Goal: Information Seeking & Learning: Find specific fact

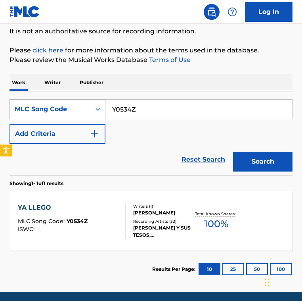
drag, startPoint x: 142, startPoint y: 104, endPoint x: 52, endPoint y: 104, distance: 90.4
click at [52, 104] on div "SearchWithCriteriad057a68b-f89b-4514-aa2c-1bf172caa801 MLC Song Code Y0534Z" at bounding box center [151, 109] width 283 height 20
paste input "WVB3VB"
click at [209, 100] on input "WVB3VBY0534Z" at bounding box center [199, 109] width 187 height 19
click at [208, 116] on input "WVB3VBY0534Z" at bounding box center [199, 109] width 187 height 19
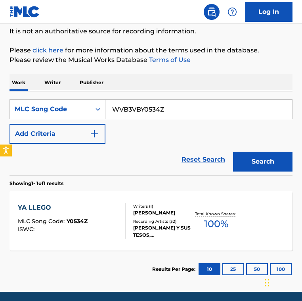
click at [206, 115] on input "WVB3VBY0534Z" at bounding box center [199, 109] width 187 height 19
type input "WVB3VB"
click at [233, 152] on button "Search" at bounding box center [263, 162] width 60 height 20
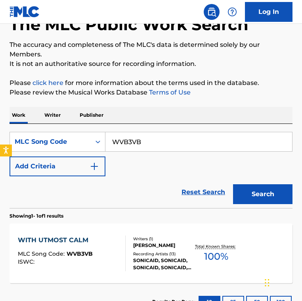
scroll to position [83, 0]
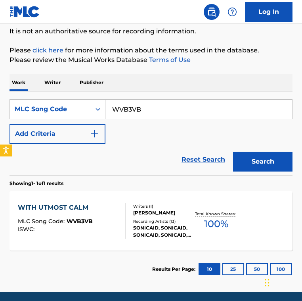
click at [150, 223] on div "Recording Artists ( 13 )" at bounding box center [163, 221] width 60 height 6
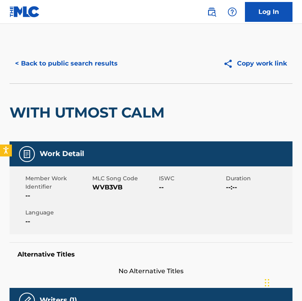
click at [65, 79] on div "< Back to public search results Copy work link" at bounding box center [151, 64] width 283 height 40
click at [65, 60] on button "< Back to public search results" at bounding box center [67, 64] width 114 height 20
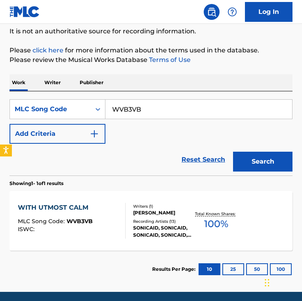
drag, startPoint x: 154, startPoint y: 114, endPoint x: 44, endPoint y: 93, distance: 111.9
click at [44, 93] on div "SearchWithCriteriad057a68b-f89b-4514-aa2c-1bf172caa801 MLC Song Code WVB3VB Add…" at bounding box center [151, 133] width 283 height 84
paste input "J32065"
type input "J32065"
click at [233, 152] on button "Search" at bounding box center [263, 162] width 60 height 20
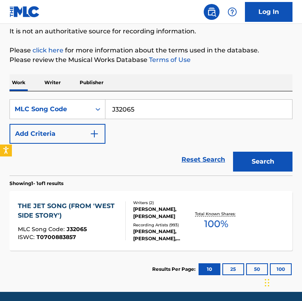
click at [120, 163] on div "Reset Search Search" at bounding box center [151, 160] width 283 height 32
click at [129, 219] on div "Writers ( 2 ) LEONARD BERNSTEIN, STEPHEN SONDHEIM Recording Artists ( 993 ) MIK…" at bounding box center [159, 221] width 67 height 42
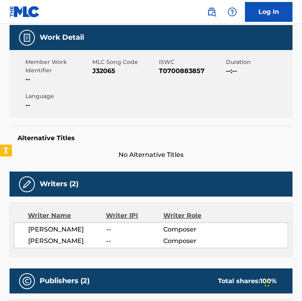
scroll to position [135, 0]
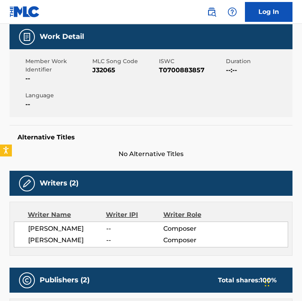
click at [103, 71] on span "J32065" at bounding box center [124, 70] width 65 height 10
copy span "J32065"
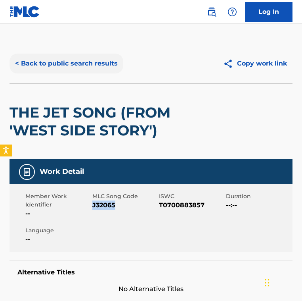
click at [85, 61] on button "< Back to public search results" at bounding box center [67, 64] width 114 height 20
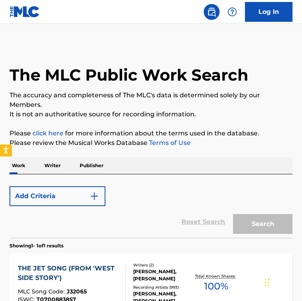
scroll to position [83, 0]
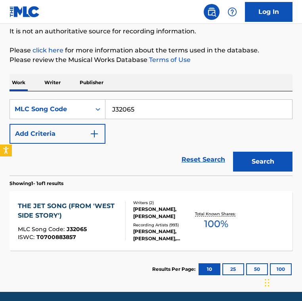
drag, startPoint x: 63, startPoint y: 104, endPoint x: -20, endPoint y: 79, distance: 86.6
click at [0, 79] on html "Accessibility Screen-Reader Guide, Feedback, and Issue Reporting | New window 0…" at bounding box center [151, 67] width 302 height 301
paste input "P1676R"
type input "P1676R"
click at [233, 152] on button "Search" at bounding box center [263, 162] width 60 height 20
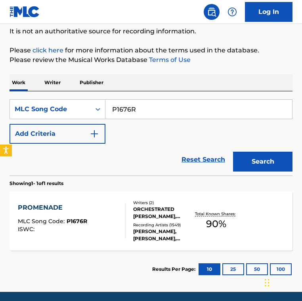
click at [133, 175] on section "Showing 1 - 1 of 1 results" at bounding box center [151, 181] width 283 height 12
click at [136, 167] on div "Reset Search Search" at bounding box center [151, 160] width 283 height 32
click at [132, 211] on div "Writers ( 2 ) ORCHESTRATED MAURICE RAVEL, MODEST PETROVICH MUSSORGSKY Recording…" at bounding box center [159, 221] width 67 height 42
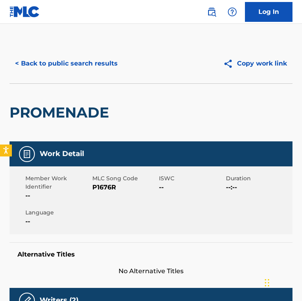
click at [135, 168] on div "Member Work Identifier -- MLC Song Code P1676R ISWC -- Duration --:-- Language …" at bounding box center [151, 200] width 283 height 68
click at [82, 56] on button "< Back to public search results" at bounding box center [67, 64] width 114 height 20
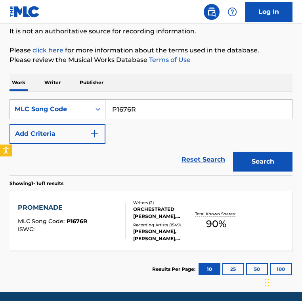
drag, startPoint x: 154, startPoint y: 109, endPoint x: 38, endPoint y: 109, distance: 115.4
click at [38, 109] on div "SearchWithCriteriad057a68b-f89b-4514-aa2c-1bf172caa801 MLC Song Code P1676R" at bounding box center [151, 109] width 283 height 20
click at [233, 152] on button "Search" at bounding box center [263, 162] width 60 height 20
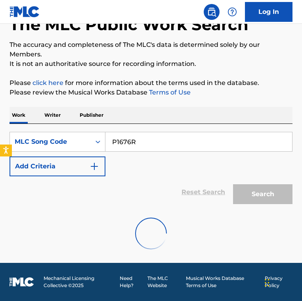
click at [142, 178] on div "Reset Search Search" at bounding box center [151, 192] width 283 height 32
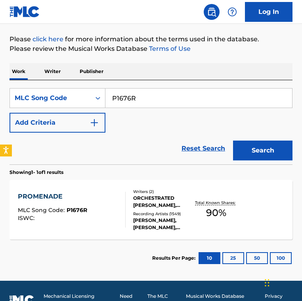
scroll to position [100, 0]
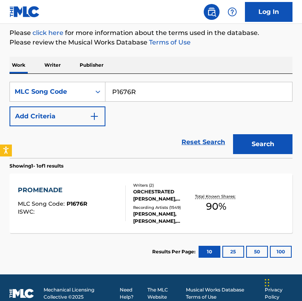
click at [138, 214] on div "LANG LANG, VINCENT SEGAL, ALEXANDRE DESPLAT, CHICAGO SYMPHONY ORCHESTRA, LANG L…" at bounding box center [163, 217] width 60 height 14
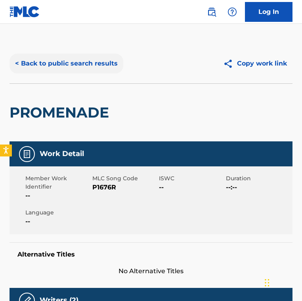
click at [80, 64] on button "< Back to public search results" at bounding box center [67, 64] width 114 height 20
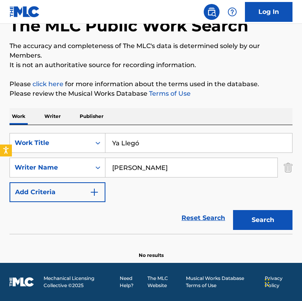
drag, startPoint x: 156, startPoint y: 142, endPoint x: -8, endPoint y: 142, distance: 163.8
click at [0, 142] on html "Accessibility Screen-Reader Guide, Feedback, and Issue Reporting | New window 0…" at bounding box center [151, 101] width 302 height 301
paste input "With Utmost Calm"
type input "With Utmost Calm"
click at [163, 168] on input "[PERSON_NAME]" at bounding box center [192, 167] width 172 height 19
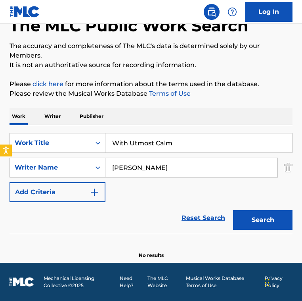
click at [163, 168] on input "[PERSON_NAME]" at bounding box center [192, 167] width 172 height 19
paste input "[PERSON_NAME]"
type input "[PERSON_NAME]"
click at [233, 210] on button "Search" at bounding box center [263, 220] width 60 height 20
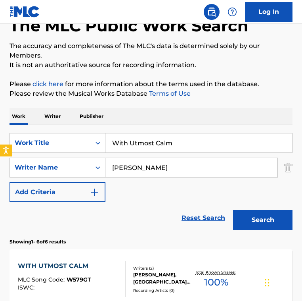
click at [122, 194] on div "SearchWithCriteria14f49bdd-624e-49b6-ab6b-9bb183b6b792 Work Title With Utmost C…" at bounding box center [151, 167] width 283 height 69
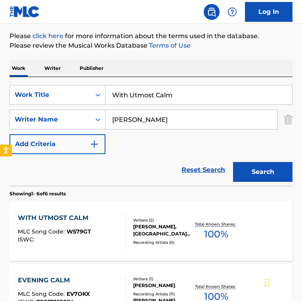
scroll to position [104, 0]
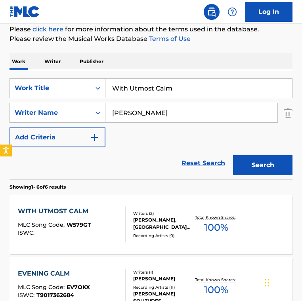
click at [121, 126] on div "SearchWithCriteria14f49bdd-624e-49b6-ab6b-9bb183b6b792 Work Title With Utmost C…" at bounding box center [151, 112] width 283 height 69
click at [129, 183] on section "Showing 1 - 6 of 6 results" at bounding box center [151, 185] width 283 height 12
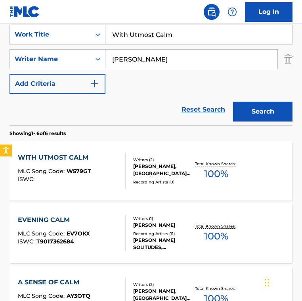
scroll to position [184, 0]
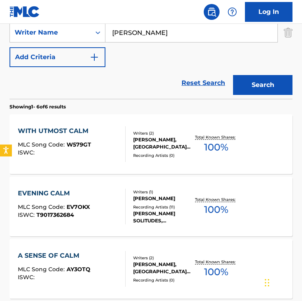
click at [135, 99] on section "Showing 1 - 6 of 6 results" at bounding box center [151, 105] width 283 height 12
click at [120, 91] on div "Reset Search Search" at bounding box center [151, 83] width 283 height 32
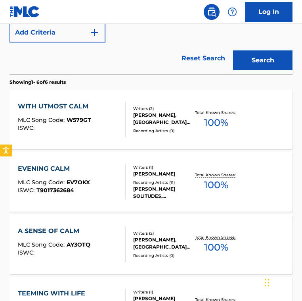
scroll to position [221, 0]
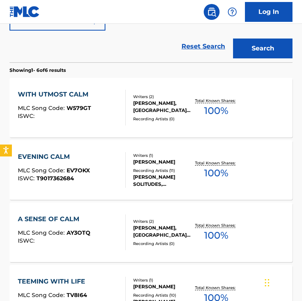
click at [113, 106] on div "WITH UTMOST CALM MLC Song Code : W579GT ISWC :" at bounding box center [71, 108] width 107 height 36
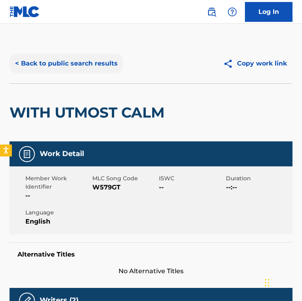
click at [92, 59] on button "< Back to public search results" at bounding box center [67, 64] width 114 height 20
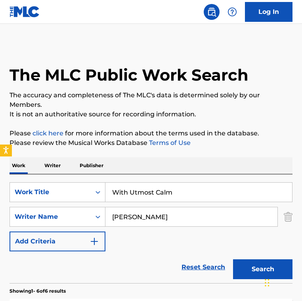
drag, startPoint x: 188, startPoint y: 190, endPoint x: -119, endPoint y: 182, distance: 306.7
click at [0, 182] on html "Accessibility Screen-Reader Guide, Feedback, and Issue Reporting | New window 0…" at bounding box center [151, 150] width 302 height 301
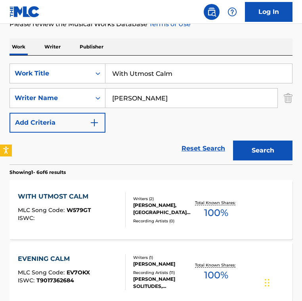
scroll to position [88, 0]
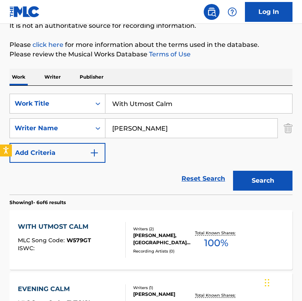
click at [199, 133] on input "John Herberman" at bounding box center [192, 128] width 172 height 19
click at [233, 171] on button "Search" at bounding box center [263, 181] width 60 height 20
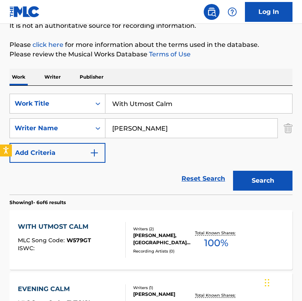
click at [89, 243] on span "W579GT" at bounding box center [79, 239] width 25 height 7
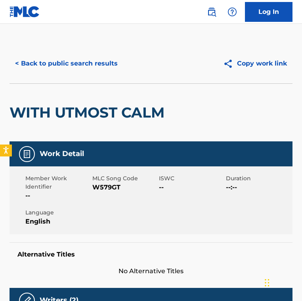
click at [102, 184] on span "W579GT" at bounding box center [124, 187] width 65 height 10
copy span "W579GT"
click at [56, 67] on button "< Back to public search results" at bounding box center [67, 64] width 114 height 20
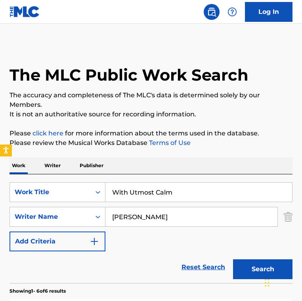
scroll to position [88, 0]
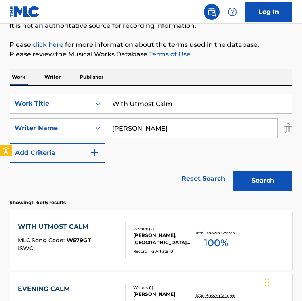
drag, startPoint x: 196, startPoint y: 107, endPoint x: -17, endPoint y: 86, distance: 213.3
click at [0, 86] on html "Accessibility Screen-Reader Guide, Feedback, and Issue Reporting | New window 0…" at bounding box center [151, 62] width 302 height 301
paste input "herever You Go"
type input "Wherever You Go"
click at [191, 124] on input "John Herberman" at bounding box center [192, 128] width 172 height 19
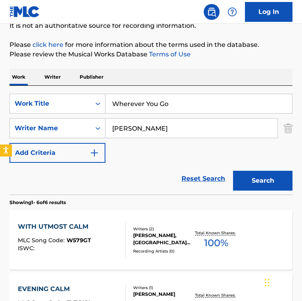
click at [191, 124] on input "John Herberman" at bounding box center [192, 128] width 172 height 19
paste input "Filip Vondrášek"
type input "Filip Vondrášek"
click at [233, 171] on button "Search" at bounding box center [263, 181] width 60 height 20
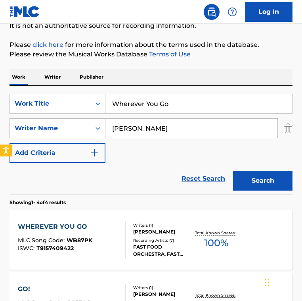
click at [105, 177] on div "Reset Search Search" at bounding box center [151, 179] width 283 height 32
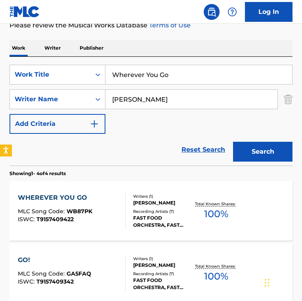
click at [104, 209] on div "WHEREVER YOU GO MLC Song Code : WB87PK ISWC : T9157409422" at bounding box center [71, 211] width 107 height 36
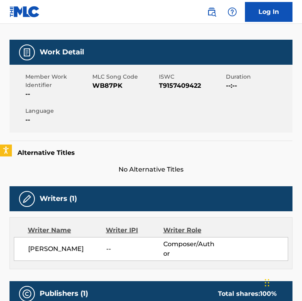
scroll to position [100, 0]
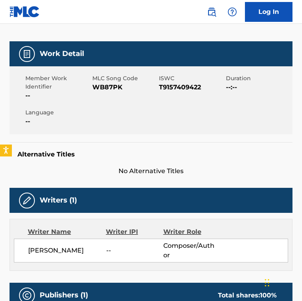
click at [105, 85] on span "WB87PK" at bounding box center [124, 88] width 65 height 10
copy span "WB87PK"
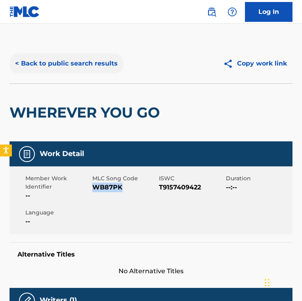
click at [84, 71] on button "< Back to public search results" at bounding box center [67, 64] width 114 height 20
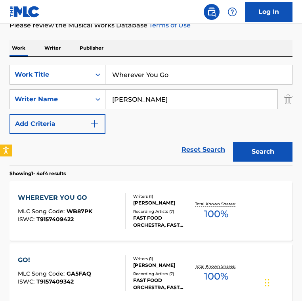
drag, startPoint x: 155, startPoint y: 72, endPoint x: 0, endPoint y: 68, distance: 156.0
click at [0, 68] on div "The MLC Public Work Search The accuracy and completeness of The MLC's data is d…" at bounding box center [151, 195] width 302 height 538
paste input "n I Listen To Music"
type input "When I Listen To Music"
click at [188, 103] on input "Filip Vondrášek" at bounding box center [192, 99] width 172 height 19
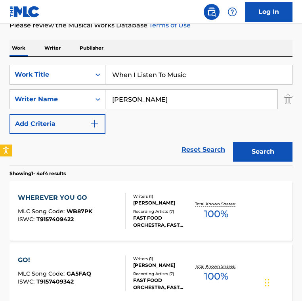
click at [188, 103] on input "Filip Vondrášek" at bounding box center [192, 99] width 172 height 19
paste input "Terry Schaffer"
type input "Terry Schaffer"
click at [233, 142] on button "Search" at bounding box center [263, 152] width 60 height 20
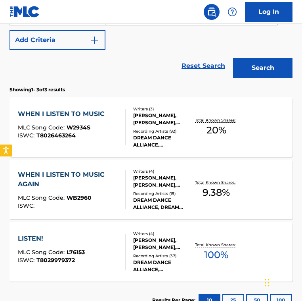
scroll to position [202, 0]
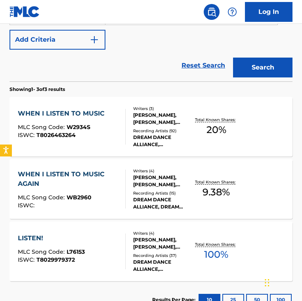
click at [145, 58] on div "Reset Search Search" at bounding box center [151, 66] width 283 height 32
click at [132, 119] on div "Writers ( 3 ) SVEN GREINER, MATTHEW TASA, TERRY SCHAFFER Recording Artists ( 92…" at bounding box center [159, 127] width 67 height 42
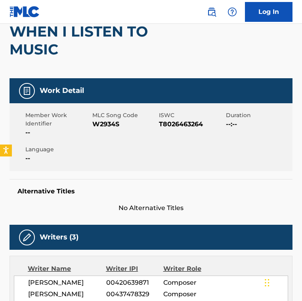
scroll to position [47, 0]
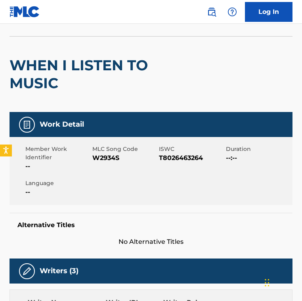
click at [108, 161] on span "W2934S" at bounding box center [124, 158] width 65 height 10
copy span "W2934S"
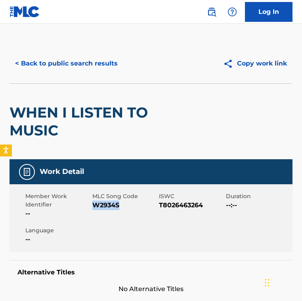
click at [97, 66] on button "< Back to public search results" at bounding box center [67, 64] width 114 height 20
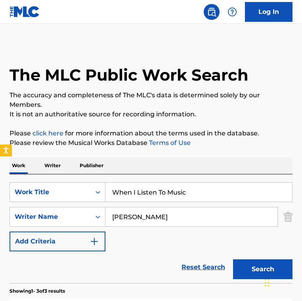
drag, startPoint x: 202, startPoint y: 190, endPoint x: 16, endPoint y: 168, distance: 186.5
paste input "est Side Story: II. Jet Song"
type input "West Side Story: II. Jet Song"
click at [161, 214] on input "Terry Schaffer" at bounding box center [192, 216] width 172 height 19
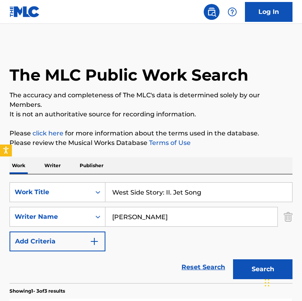
click at [161, 214] on input "Terry Schaffer" at bounding box center [192, 216] width 172 height 19
paste input "Leonard BernsteinStephen Sondheim"
drag, startPoint x: 172, startPoint y: 215, endPoint x: 267, endPoint y: 231, distance: 96.1
click at [267, 231] on div "SearchWithCriteria14f49bdd-624e-49b6-ab6b-9bb183b6b792 Work Title West Side Sto…" at bounding box center [151, 216] width 283 height 69
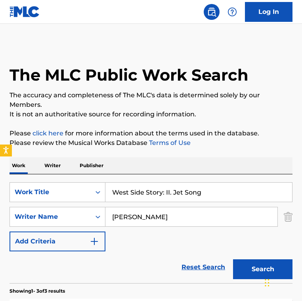
type input "Leonard Bernstein"
click at [233, 259] on button "Search" at bounding box center [263, 269] width 60 height 20
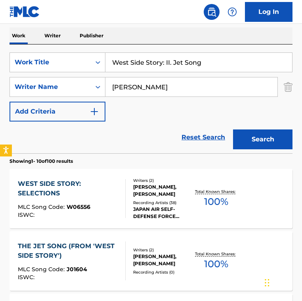
scroll to position [132, 0]
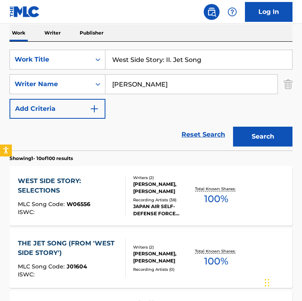
click at [155, 250] on div "LEONARD BERNSTEIN, STEPHEN SONDHEIM" at bounding box center [163, 257] width 60 height 14
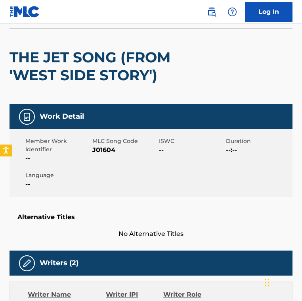
scroll to position [55, 0]
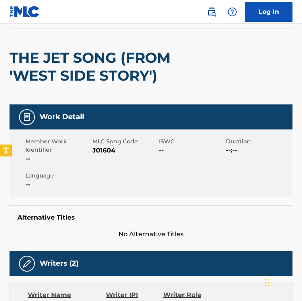
click at [100, 150] on span "J01604" at bounding box center [124, 151] width 65 height 10
copy span "J01604"
click at [128, 98] on div "THE JET SONG (FROM 'WEST SIDE STORY')" at bounding box center [95, 66] width 170 height 75
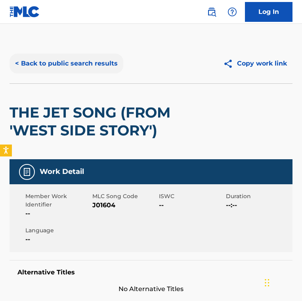
click at [109, 64] on button "< Back to public search results" at bounding box center [67, 64] width 114 height 20
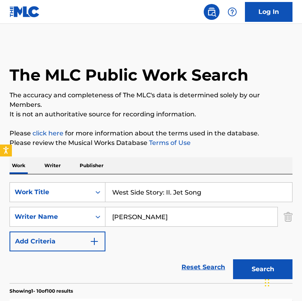
scroll to position [132, 0]
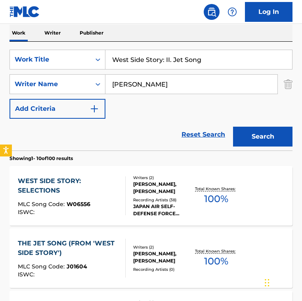
drag, startPoint x: 212, startPoint y: 65, endPoint x: 68, endPoint y: 24, distance: 149.8
paste input "I Owe You One (Remix)"
type input "I Owe You One (Remix)"
click at [171, 75] on input "Leonard Bernstein" at bounding box center [192, 84] width 172 height 19
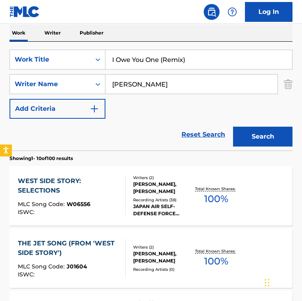
click at [171, 75] on input "Leonard Bernstein" at bounding box center [192, 84] width 172 height 19
paste input "Joseph Charles GalloLeon F Sylvers"
drag, startPoint x: 179, startPoint y: 83, endPoint x: 261, endPoint y: 78, distance: 82.3
click at [261, 78] on input "Joseph Charles GalloLeon F Sylvers" at bounding box center [192, 84] width 172 height 19
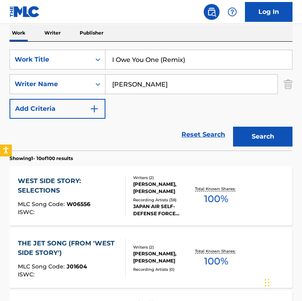
type input "Leon F Sylvers"
click at [233, 127] on button "Search" at bounding box center [263, 137] width 60 height 20
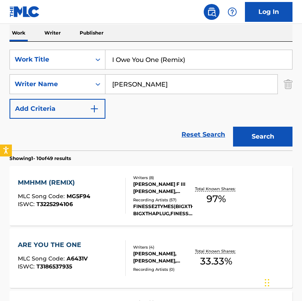
drag, startPoint x: 160, startPoint y: 61, endPoint x: 196, endPoint y: 61, distance: 36.1
click at [196, 61] on input "I Owe You One (Remix)" at bounding box center [199, 59] width 187 height 19
type input "I Owe You One"
click at [233, 127] on button "Search" at bounding box center [263, 137] width 60 height 20
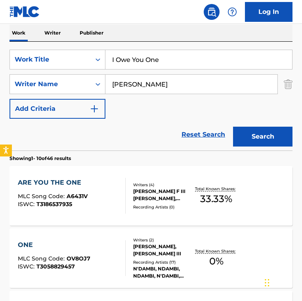
click at [131, 107] on div "SearchWithCriteria14f49bdd-624e-49b6-ab6b-9bb183b6b792 Work Title I Owe You One…" at bounding box center [151, 84] width 283 height 69
click at [175, 81] on input "Leon F Sylvers" at bounding box center [192, 84] width 172 height 19
paste input "Joseph Charles Gallo"
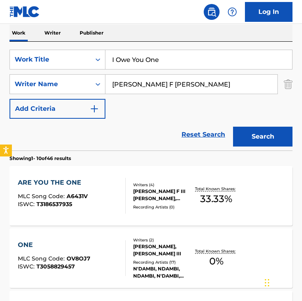
drag, startPoint x: 180, startPoint y: 82, endPoint x: 228, endPoint y: 86, distance: 47.4
click at [228, 86] on input "Joseph Charles GalloLeon F Sylvers" at bounding box center [192, 84] width 172 height 19
click at [233, 127] on button "Search" at bounding box center [263, 137] width 60 height 20
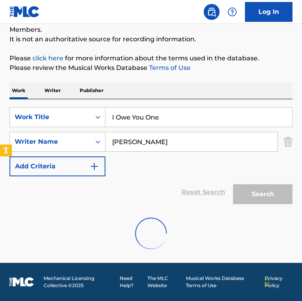
scroll to position [49, 0]
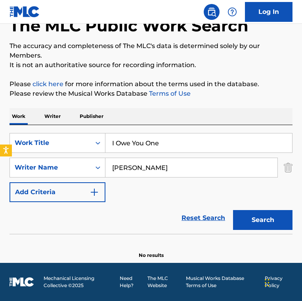
click at [173, 173] on input "Joseph Charles Gallo" at bounding box center [192, 167] width 172 height 19
paste input "Leon F Sylvers"
click at [233, 210] on button "Search" at bounding box center [263, 220] width 60 height 20
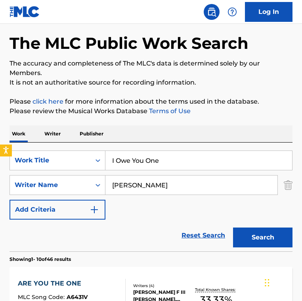
scroll to position [0, 0]
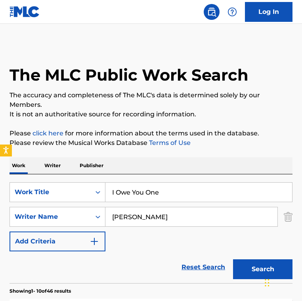
click at [181, 210] on input "Leon F Sylvers" at bounding box center [192, 216] width 172 height 19
paste input "Jack Love"
type input "Jack Love"
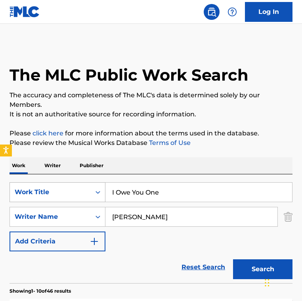
drag, startPoint x: 185, startPoint y: 190, endPoint x: 26, endPoint y: 190, distance: 159.5
click at [26, 190] on div "SearchWithCriteria14f49bdd-624e-49b6-ab6b-9bb183b6b792 Work Title I Owe You One" at bounding box center [151, 192] width 283 height 20
click at [233, 259] on button "Search" at bounding box center [263, 269] width 60 height 20
click at [91, 55] on div "The MLC Public Work Search" at bounding box center [151, 71] width 283 height 54
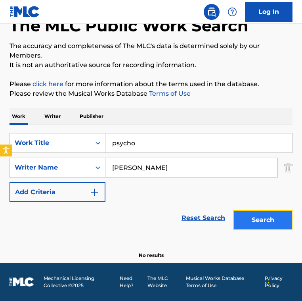
click at [245, 227] on button "Search" at bounding box center [263, 220] width 60 height 20
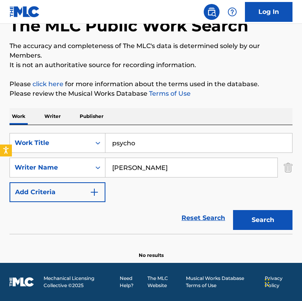
click at [125, 204] on div "Reset Search Search" at bounding box center [151, 218] width 283 height 32
click at [157, 141] on input "psycho" at bounding box center [199, 142] width 187 height 19
paste input "Pictures at an Exhibition"
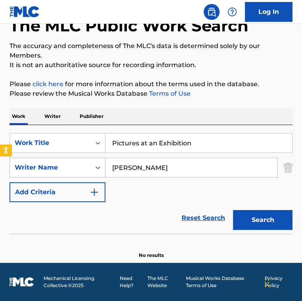
type input "Pictures at an Exhibition"
click at [164, 161] on input "Jack Love" at bounding box center [192, 167] width 172 height 19
paste input "Modest Mussorgsky"
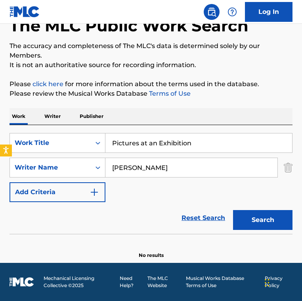
type input "Modest Mussorgsky"
click at [233, 210] on button "Search" at bounding box center [263, 220] width 60 height 20
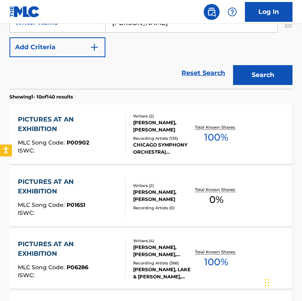
scroll to position [0, 0]
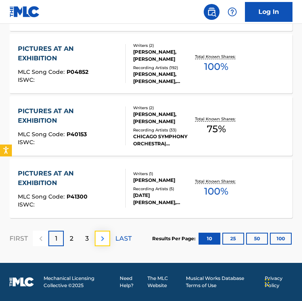
click at [104, 242] on img at bounding box center [103, 239] width 10 height 10
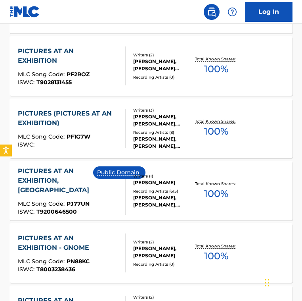
scroll to position [388, 0]
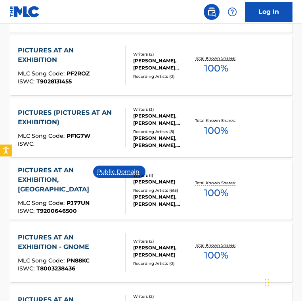
click at [99, 192] on div "Public Domain" at bounding box center [122, 189] width 59 height 48
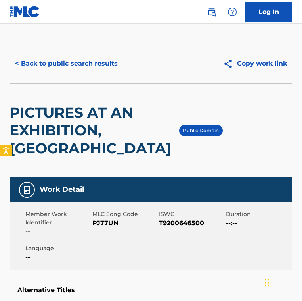
click at [219, 101] on div "Public Domain" at bounding box center [201, 130] width 44 height 93
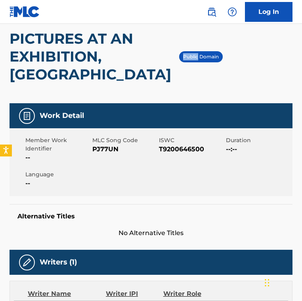
scroll to position [74, 0]
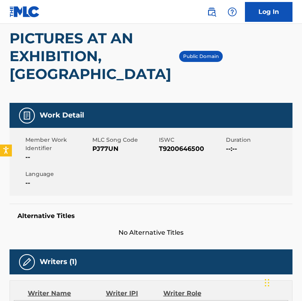
click at [102, 148] on span "PJ77UN" at bounding box center [124, 149] width 65 height 10
copy span "PJ77UN"
click at [19, 159] on div "Member Work Identifier -- MLC Song Code PJ77UN ISWC T9200646500 Duration --:-- …" at bounding box center [151, 162] width 283 height 68
click at [75, 88] on div "PICTURES AT AN EXHIBITION, PROMENADE" at bounding box center [95, 56] width 170 height 93
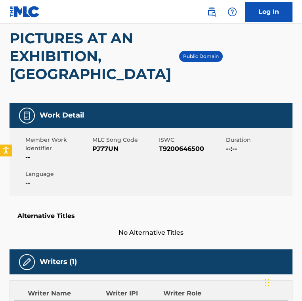
click at [70, 79] on h2 "PICTURES AT AN EXHIBITION, PROMENADE" at bounding box center [95, 56] width 170 height 54
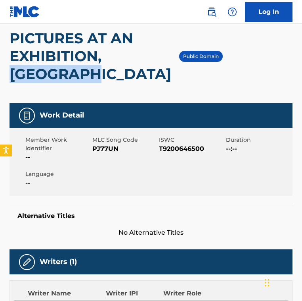
click at [70, 79] on h2 "PICTURES AT AN EXHIBITION, PROMENADE" at bounding box center [95, 56] width 170 height 54
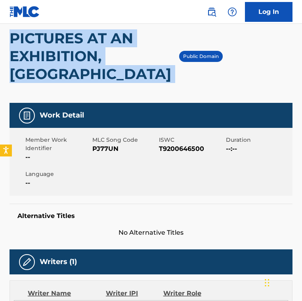
click at [70, 79] on h2 "PICTURES AT AN EXHIBITION, PROMENADE" at bounding box center [95, 56] width 170 height 54
copy div "PICTURES AT AN EXHIBITION, PROMENADE"
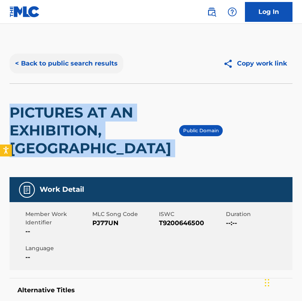
click at [70, 67] on button "< Back to public search results" at bounding box center [67, 64] width 114 height 20
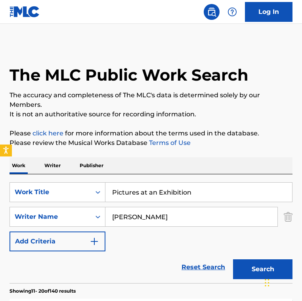
click at [206, 192] on input "Pictures at an Exhibition" at bounding box center [199, 191] width 187 height 19
paste input "ICTURES AT AN EXHIBITION, PROMENADE"
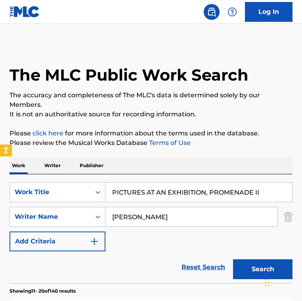
type input "PICTURES AT AN EXHIBITION, PROMENADE II"
click at [233, 259] on button "Search" at bounding box center [263, 269] width 60 height 20
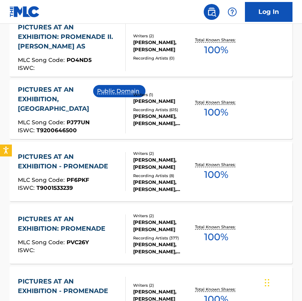
scroll to position [282, 0]
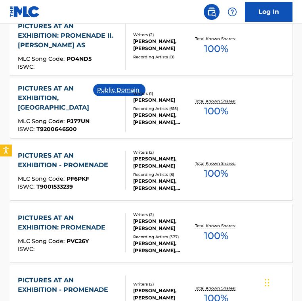
click at [122, 117] on div "Public Domain" at bounding box center [122, 108] width 59 height 48
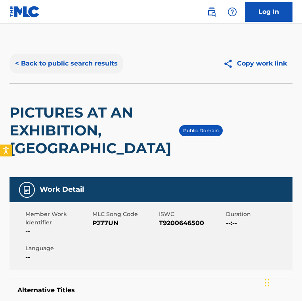
click at [110, 61] on button "< Back to public search results" at bounding box center [67, 64] width 114 height 20
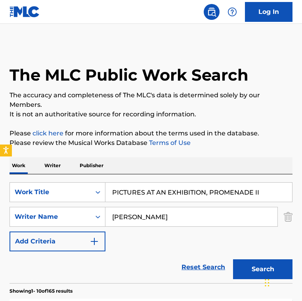
click at [168, 193] on input "PICTURES AT AN EXHIBITION, PROMENADE II" at bounding box center [199, 191] width 187 height 19
paste input "ictures at an Exhibition"
type input "Pictures at an Exhibition"
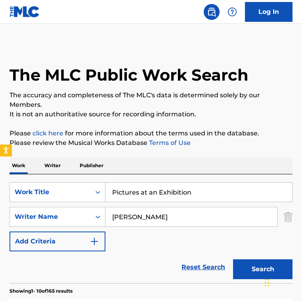
click at [150, 214] on input "Modest Mussorgsky" at bounding box center [192, 216] width 172 height 19
click at [233, 259] on button "Search" at bounding box center [263, 269] width 60 height 20
click at [136, 162] on div "Work Writer Publisher" at bounding box center [151, 165] width 283 height 17
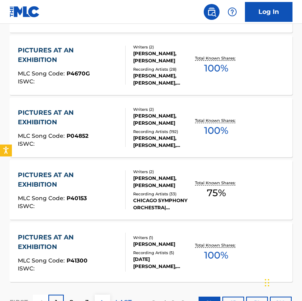
scroll to position [701, 0]
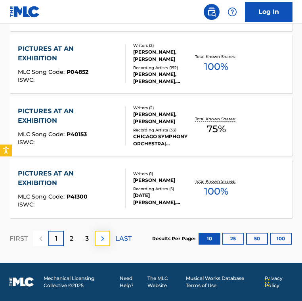
click at [99, 239] on img at bounding box center [103, 239] width 10 height 10
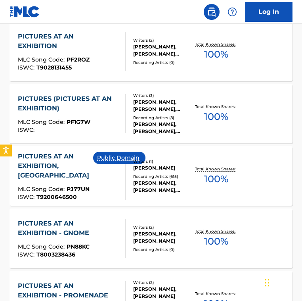
scroll to position [404, 0]
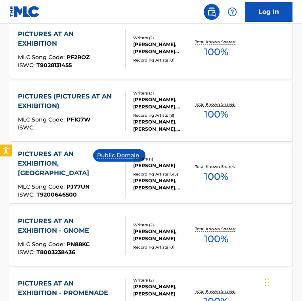
click at [105, 186] on div "Public Domain" at bounding box center [122, 173] width 59 height 48
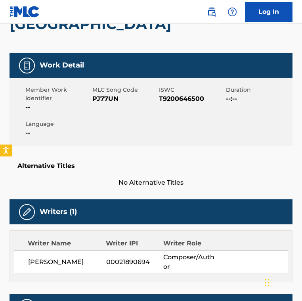
scroll to position [126, 0]
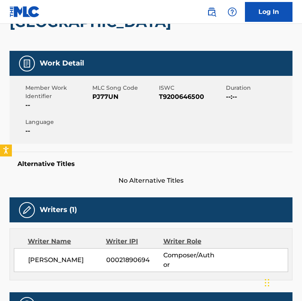
click at [106, 94] on span "PJ77UN" at bounding box center [124, 97] width 65 height 10
copy span "PJ77UN"
click at [99, 59] on div "Work Detail" at bounding box center [151, 63] width 283 height 25
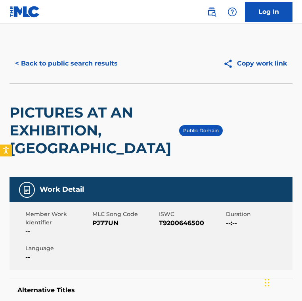
click at [99, 59] on button "< Back to public search results" at bounding box center [67, 64] width 114 height 20
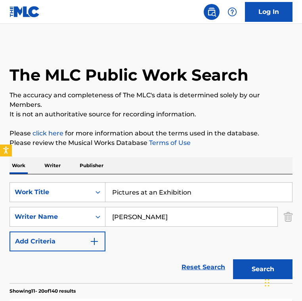
drag, startPoint x: 213, startPoint y: 192, endPoint x: -85, endPoint y: 122, distance: 306.7
click at [0, 122] on html "Accessibility Screen-Reader Guide, Feedback, and Issue Reporting | New window 0…" at bounding box center [151, 150] width 302 height 301
paste input "Na sera'e maggio"
type input "Na sera'e maggio"
click at [179, 211] on input "Modest Mussorgsky" at bounding box center [192, 216] width 172 height 19
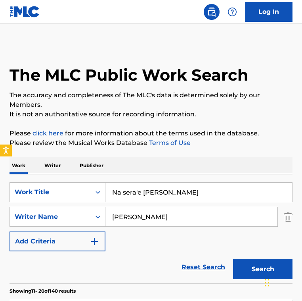
click at [179, 211] on input "Modest Mussorgsky" at bounding box center [192, 216] width 172 height 19
paste input "Giuseppe Cioffi"
type input "Giuseppe Cioffi"
click at [233, 259] on button "Search" at bounding box center [263, 269] width 60 height 20
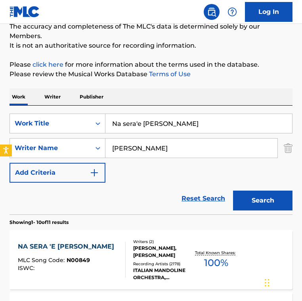
scroll to position [82, 0]
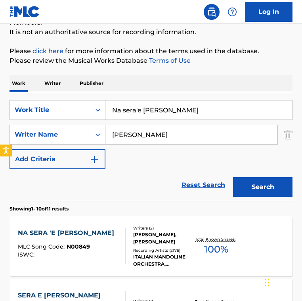
click at [127, 183] on div "Reset Search Search" at bounding box center [151, 185] width 283 height 32
click at [129, 183] on div "Reset Search Search" at bounding box center [151, 185] width 283 height 32
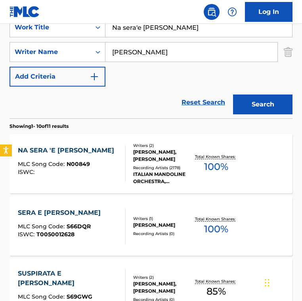
scroll to position [163, 0]
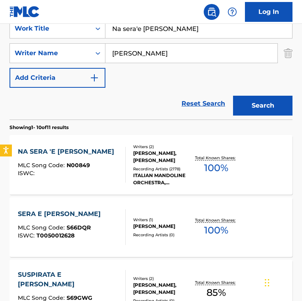
click at [123, 155] on div at bounding box center [122, 165] width 6 height 36
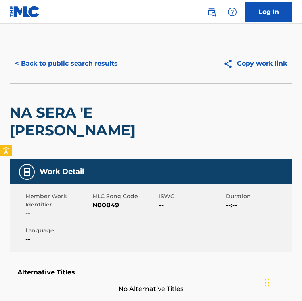
click at [103, 200] on span "N00849" at bounding box center [124, 205] width 65 height 10
copy span "N00849"
click at [75, 60] on button "< Back to public search results" at bounding box center [67, 64] width 114 height 20
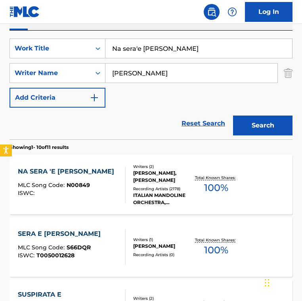
scroll to position [136, 0]
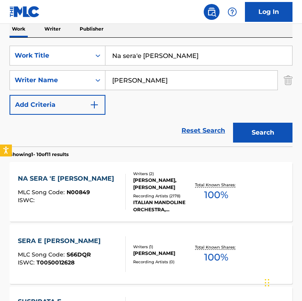
drag, startPoint x: 193, startPoint y: 55, endPoint x: 15, endPoint y: 44, distance: 178.4
click at [15, 44] on div "SearchWithCriteria14f49bdd-624e-49b6-ab6b-9bb183b6b792 Work Title Na sera'e mag…" at bounding box center [151, 92] width 283 height 109
paste input "My Ghost"
type input "My Ghost"
click at [182, 79] on input "Giuseppe Cioffi" at bounding box center [192, 80] width 172 height 19
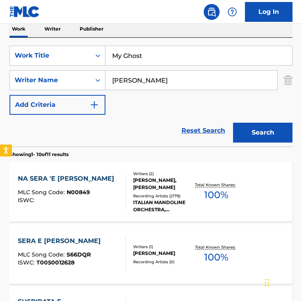
click at [182, 79] on input "Giuseppe Cioffi" at bounding box center [192, 80] width 172 height 19
paste input "Alexander CarlegårdAndreas KratzFilip Sundell"
drag, startPoint x: 179, startPoint y: 79, endPoint x: 259, endPoint y: 99, distance: 83.1
click at [259, 100] on div "SearchWithCriteria14f49bdd-624e-49b6-ab6b-9bb183b6b792 Work Title My Ghost Sear…" at bounding box center [151, 80] width 283 height 69
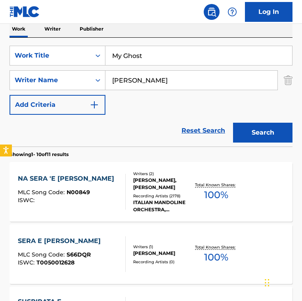
click at [233, 123] on button "Search" at bounding box center [263, 133] width 60 height 20
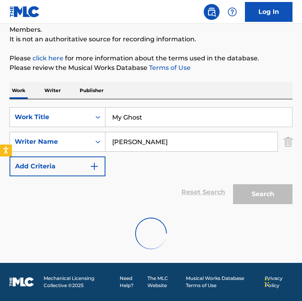
scroll to position [49, 0]
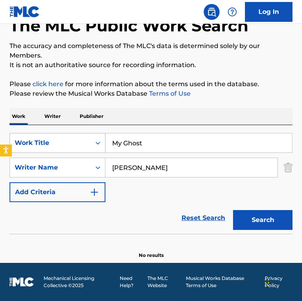
drag, startPoint x: 191, startPoint y: 169, endPoint x: 33, endPoint y: 142, distance: 160.6
click at [35, 142] on div "SearchWithCriteria14f49bdd-624e-49b6-ab6b-9bb183b6b792 Work Title My Ghost Sear…" at bounding box center [151, 167] width 283 height 69
paste input "ndreas KratzFilip Sundell"
drag, startPoint x: 157, startPoint y: 167, endPoint x: 252, endPoint y: 164, distance: 94.8
click at [252, 164] on input "Andreas KratzFilip Sundell" at bounding box center [192, 167] width 172 height 19
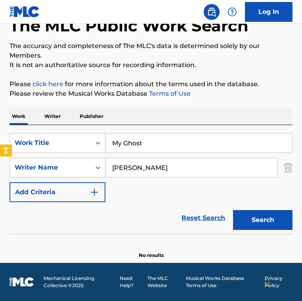
click at [233, 210] on button "Search" at bounding box center [263, 220] width 60 height 20
drag, startPoint x: 184, startPoint y: 176, endPoint x: 93, endPoint y: 148, distance: 95.9
click at [93, 148] on div "SearchWithCriteria14f49bdd-624e-49b6-ab6b-9bb183b6b792 Work Title My Ghost Sear…" at bounding box center [151, 167] width 283 height 69
paste input "Filip Sundell"
type input "Filip Sundell"
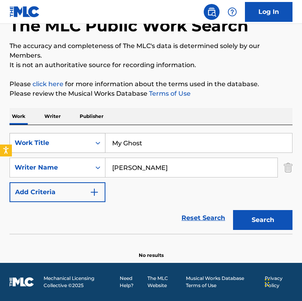
click at [233, 210] on button "Search" at bounding box center [263, 220] width 60 height 20
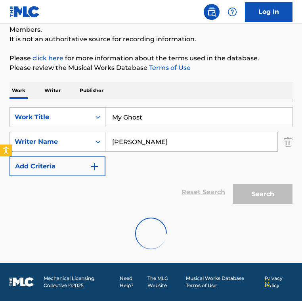
scroll to position [136, 0]
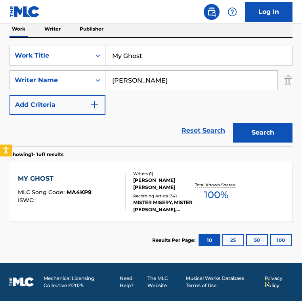
click at [121, 126] on div "Reset Search Search" at bounding box center [151, 131] width 283 height 32
click at [117, 209] on div "MY GHOST MLC Song Code : MA4KP9 ISWC : Writers ( 1 ) FILIP CARL HANS SUNDELL Re…" at bounding box center [151, 192] width 283 height 60
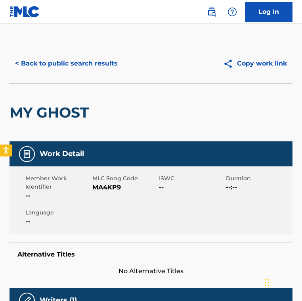
click at [110, 191] on span "MA4KP9" at bounding box center [124, 187] width 65 height 10
copy span "MA4KP9"
click at [63, 52] on div "< Back to public search results Copy work link" at bounding box center [151, 64] width 283 height 40
click at [64, 58] on button "< Back to public search results" at bounding box center [67, 64] width 114 height 20
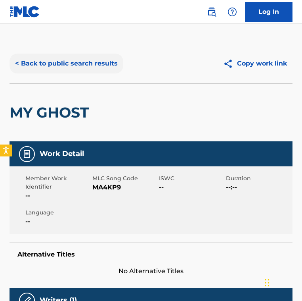
scroll to position [91, 0]
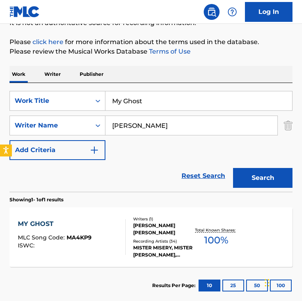
drag, startPoint x: 161, startPoint y: 102, endPoint x: -56, endPoint y: 76, distance: 218.2
click at [0, 76] on html "Accessibility Screen-Reader Guide, Feedback, and Issue Reporting | New window 0…" at bounding box center [151, 59] width 302 height 301
paste input "ush, Mush"
type input "Mush, Mush"
click at [174, 127] on input "Filip Sundell" at bounding box center [192, 125] width 172 height 19
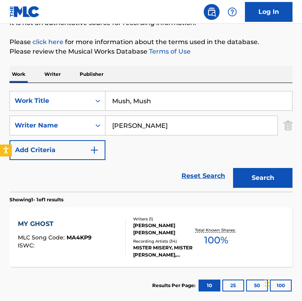
click at [174, 127] on input "Filip Sundell" at bounding box center [192, 125] width 172 height 19
paste input "van Hilst"
type input "van Hilst"
click at [233, 168] on button "Search" at bounding box center [263, 178] width 60 height 20
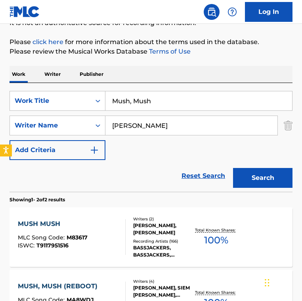
click at [121, 170] on div "Reset Search Search" at bounding box center [151, 176] width 283 height 32
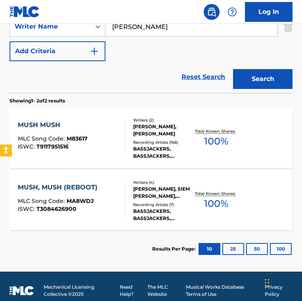
scroll to position [191, 0]
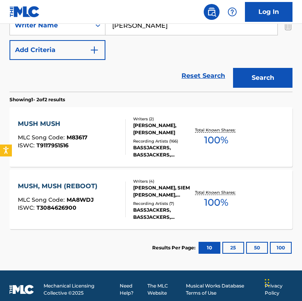
click at [119, 140] on div at bounding box center [122, 137] width 6 height 36
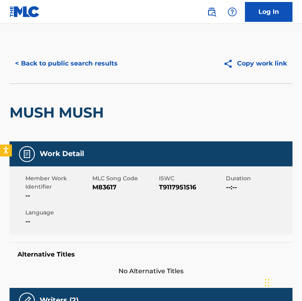
click at [104, 190] on span "M83617" at bounding box center [124, 187] width 65 height 10
copy span "M83617"
